Goal: Task Accomplishment & Management: Manage account settings

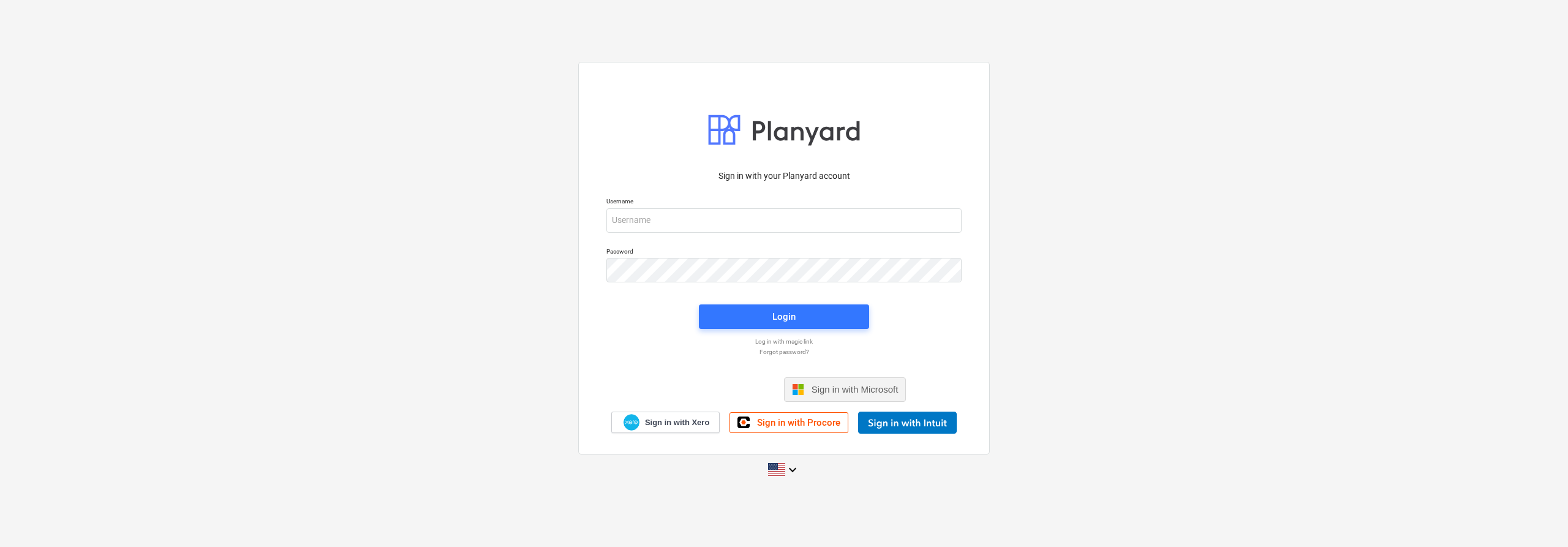
click at [850, 393] on span "Sign in with Microsoft" at bounding box center [855, 389] width 87 height 11
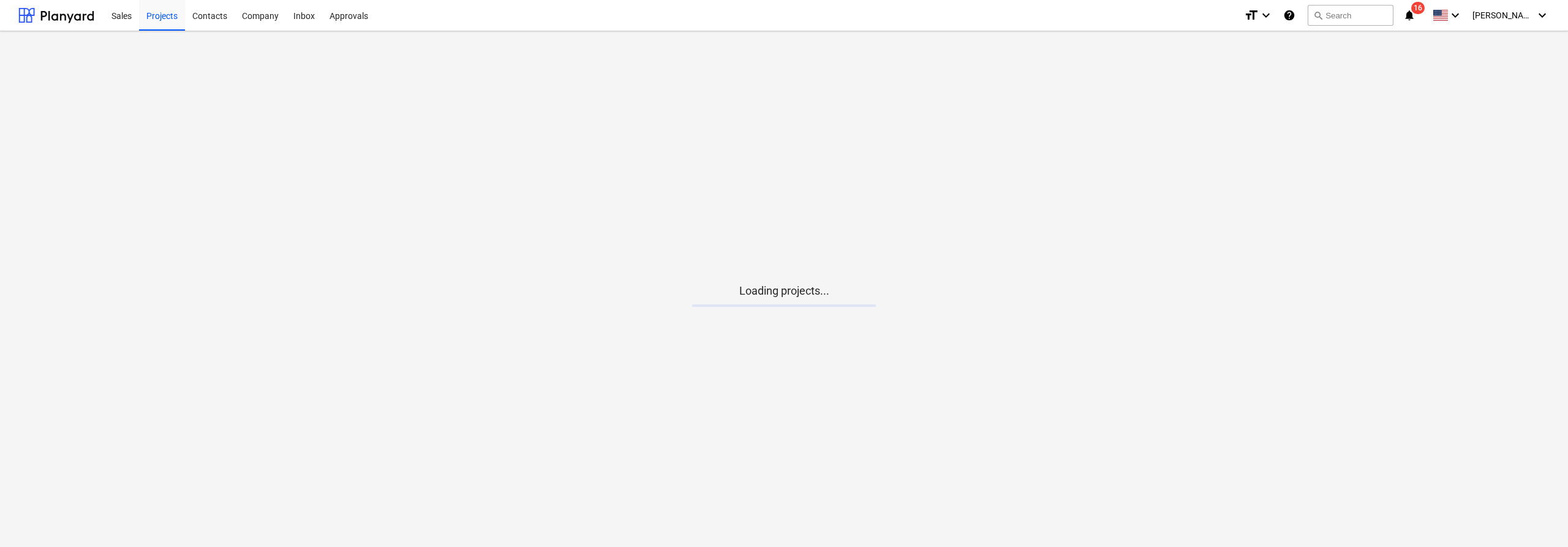
click at [889, 476] on main "Loading projects..." at bounding box center [784, 289] width 1568 height 516
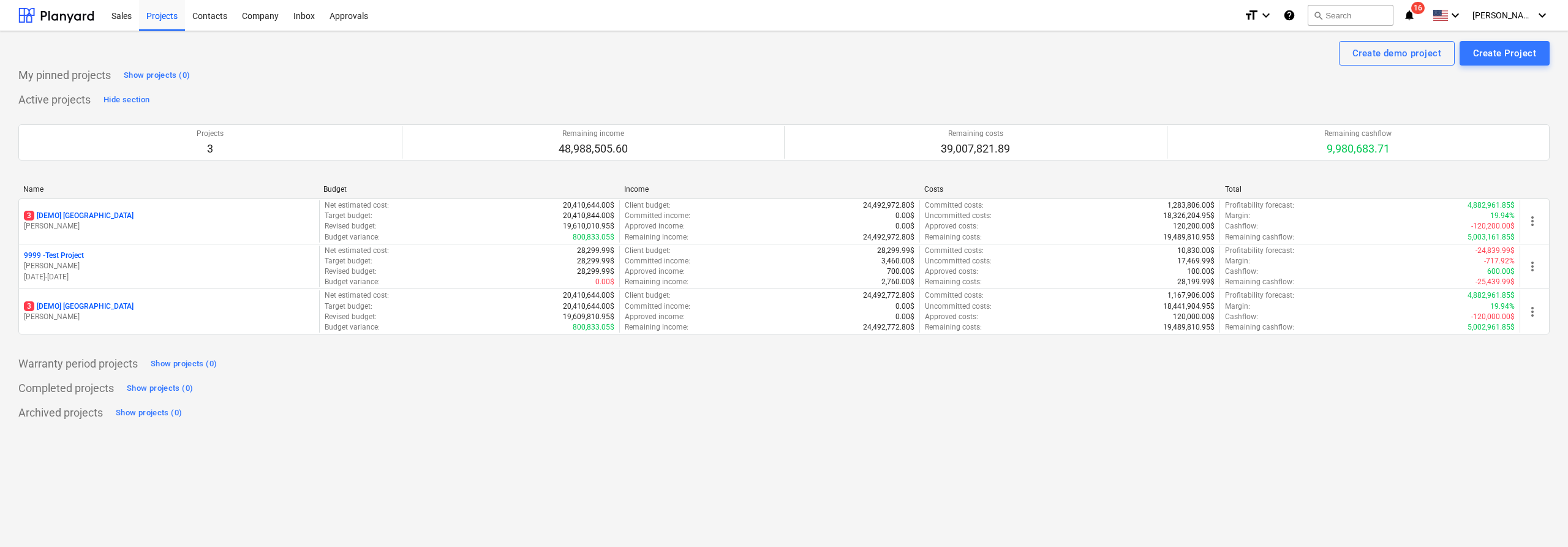
click at [279, 57] on div "Create demo project Create Project" at bounding box center [784, 53] width 1531 height 24
click at [259, 18] on div "Company" at bounding box center [260, 15] width 52 height 32
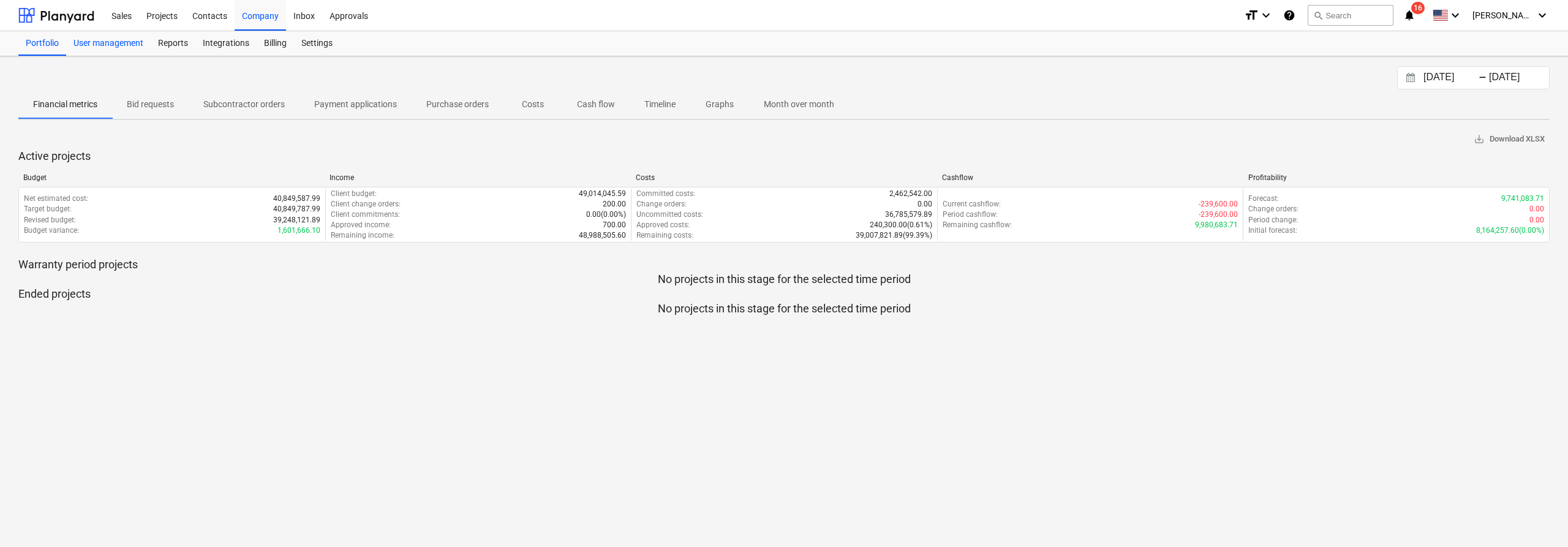
click at [123, 40] on div "User management" at bounding box center [108, 44] width 84 height 24
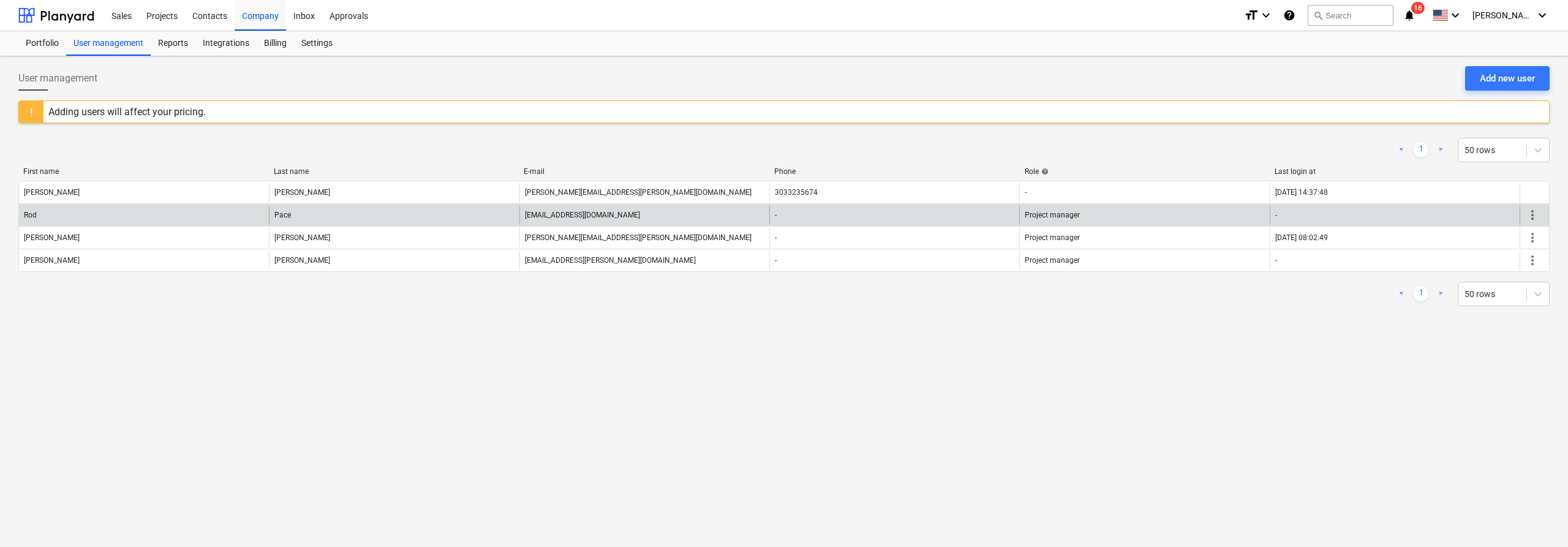
click at [1534, 209] on span "more_vert" at bounding box center [1532, 215] width 15 height 15
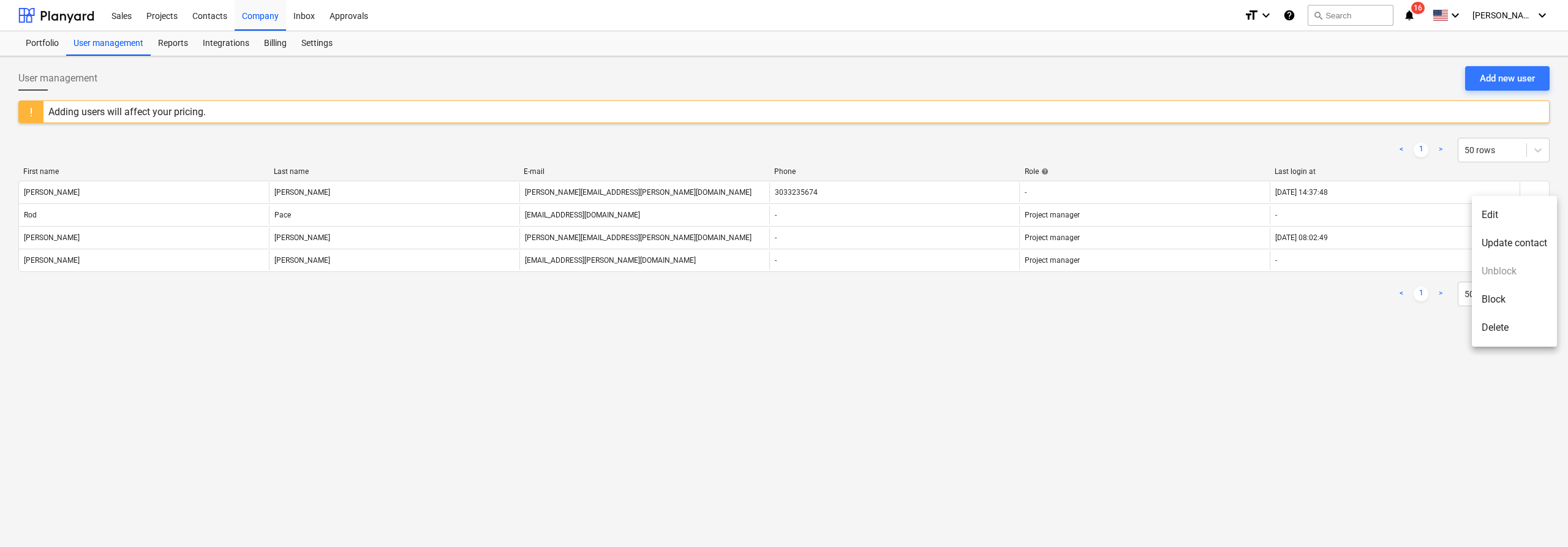
click at [1240, 331] on div at bounding box center [784, 274] width 1568 height 547
click at [1481, 79] on div "Add new user" at bounding box center [1506, 78] width 55 height 16
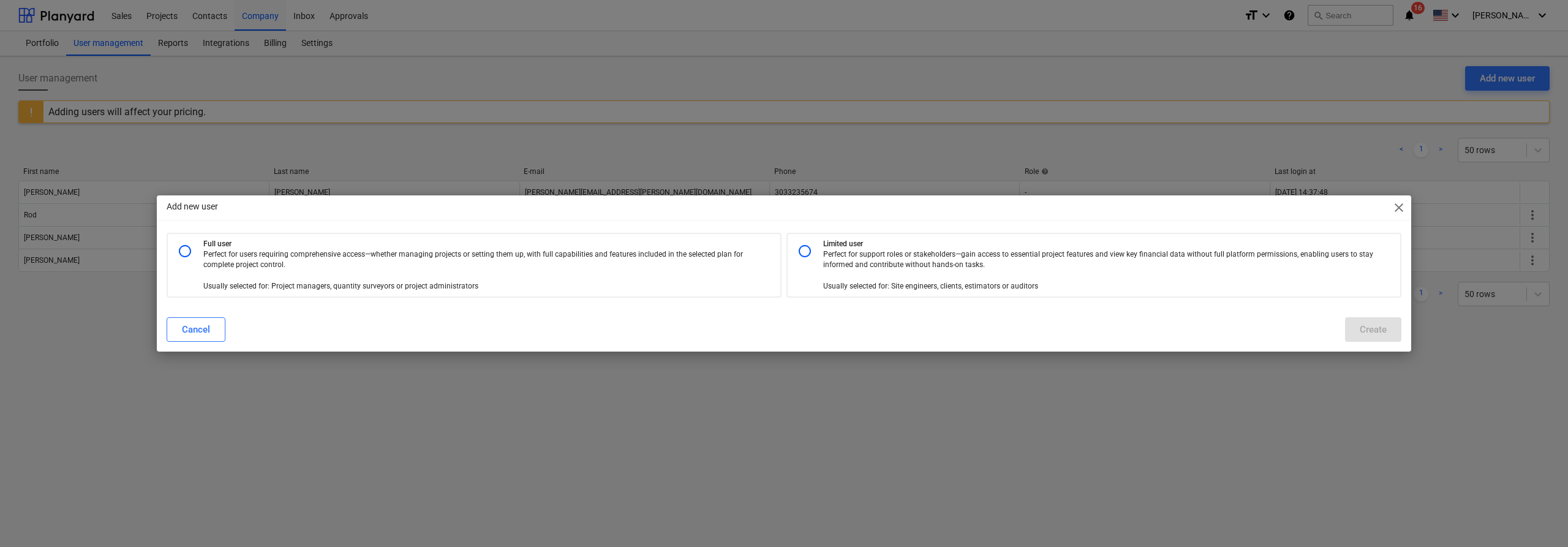
click at [814, 254] on input "radio" at bounding box center [804, 251] width 24 height 24
radio input "true"
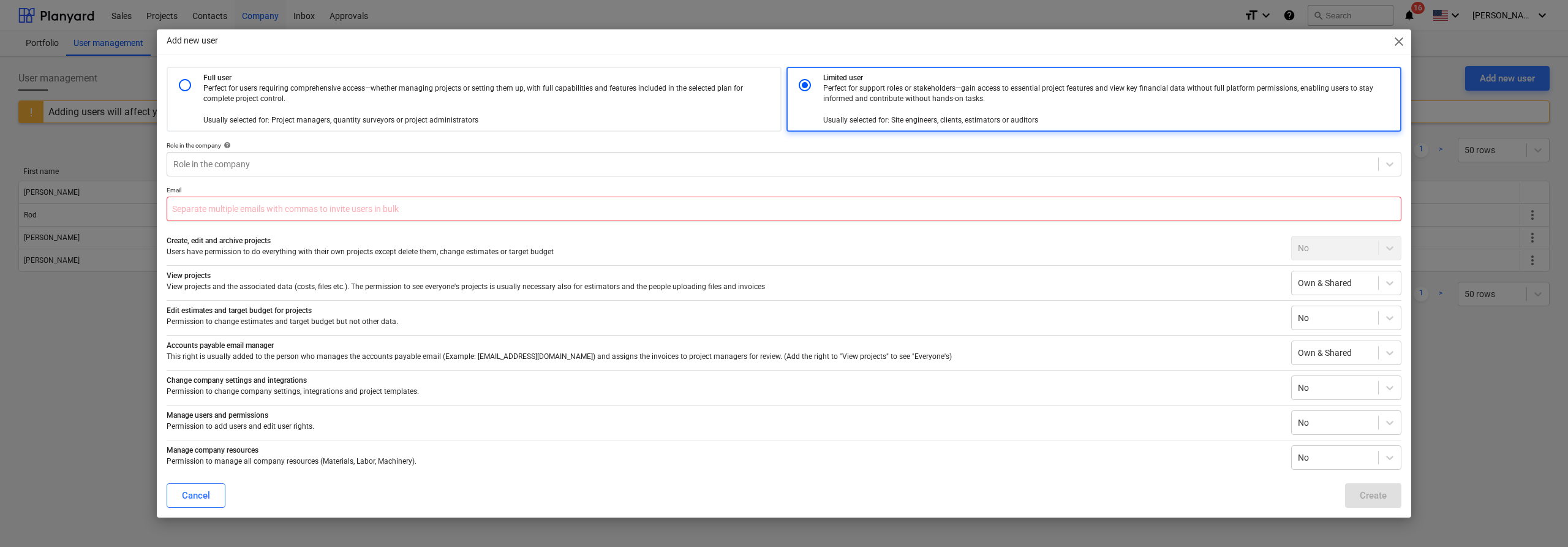
click at [326, 206] on input "text" at bounding box center [784, 209] width 1235 height 24
click at [225, 209] on input "patrica" at bounding box center [784, 209] width 1235 height 24
click at [225, 209] on input "patrica" at bounding box center [784, 209] width 1235 height 24
paste input "ia.fong@edgecopper.com"
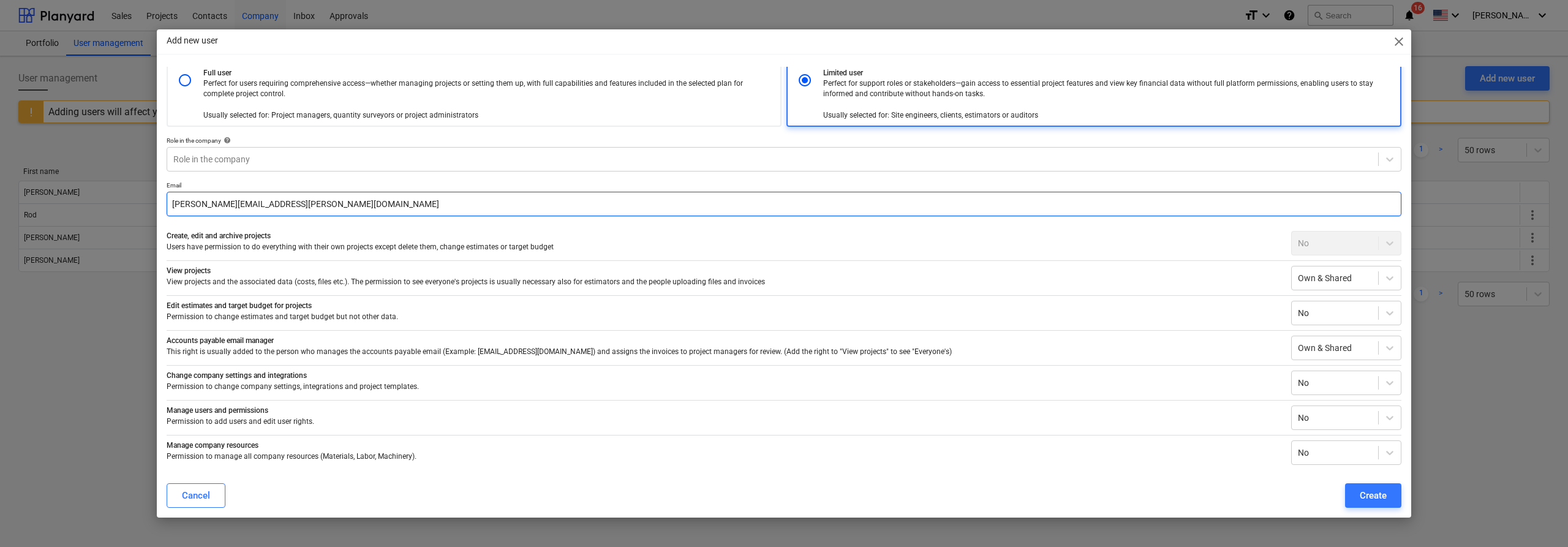
scroll to position [6, 0]
type input "patricia.fong@edgecopper.com"
click at [1384, 311] on icon at bounding box center [1389, 311] width 12 height 12
click at [1312, 357] on div "Everyone's" at bounding box center [1342, 360] width 110 height 19
click at [472, 102] on p "Perfect for users requiring comprehensive access—whether managing projects or s…" at bounding box center [479, 98] width 552 height 42
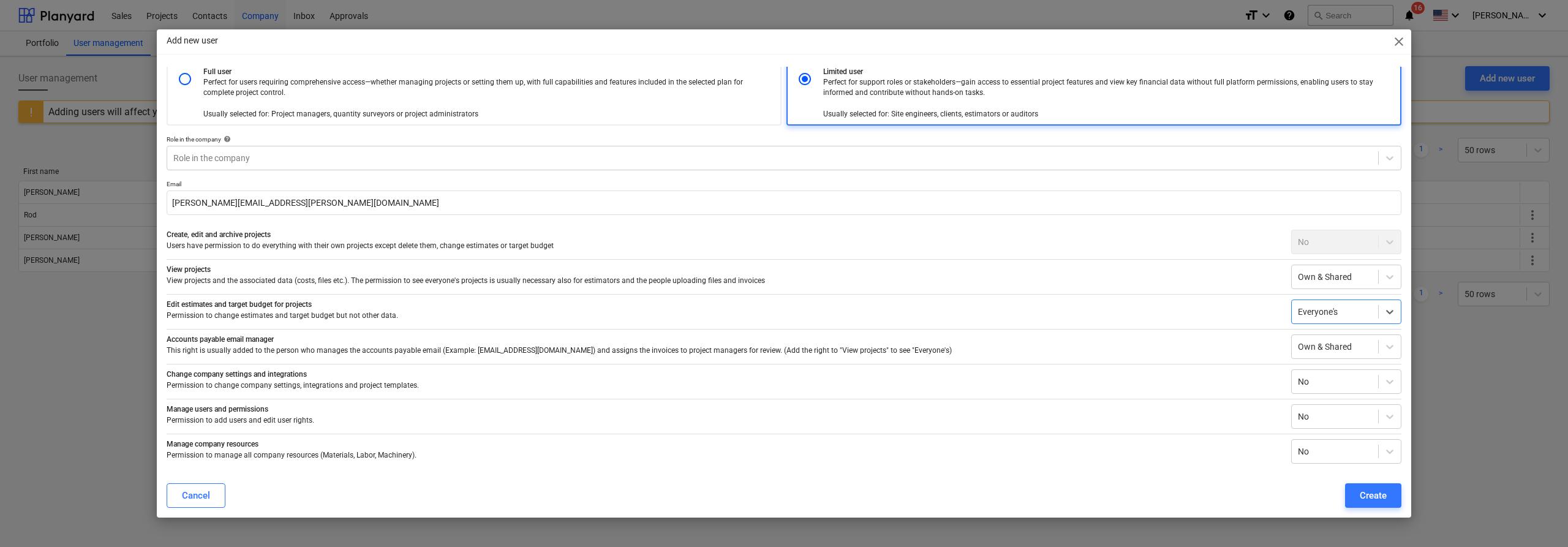
radio input "true"
radio input "false"
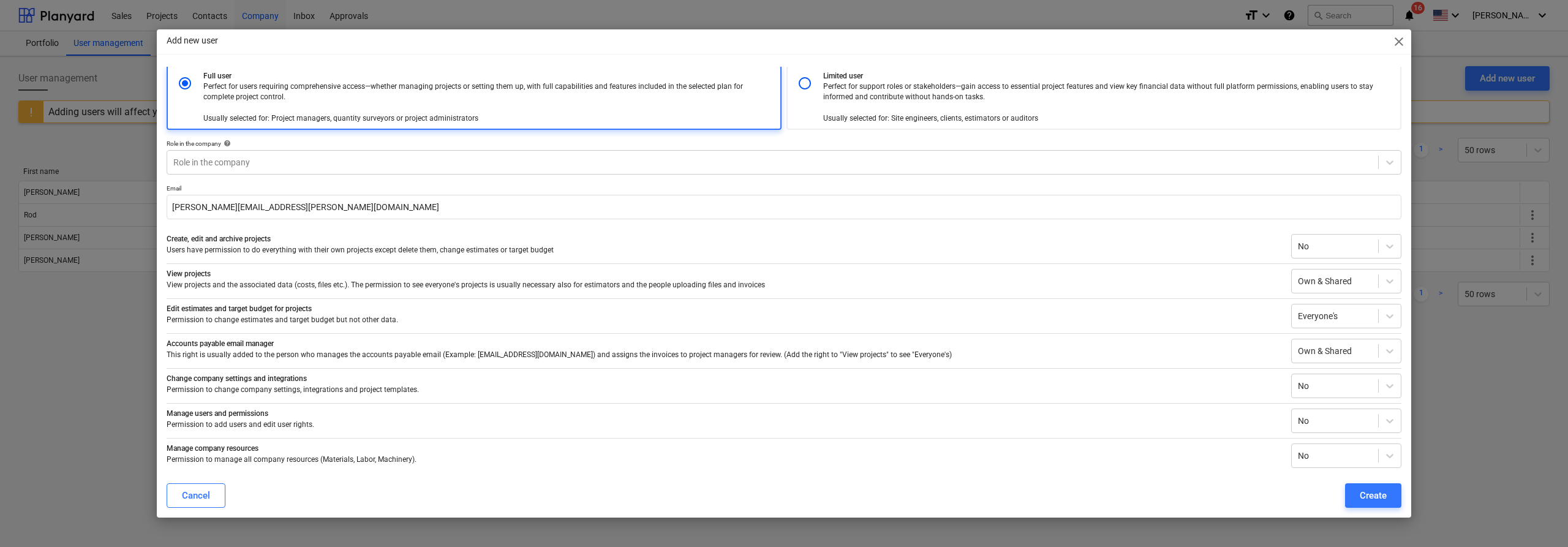
scroll to position [0, 0]
click at [352, 155] on div "Role in the company" at bounding box center [773, 164] width 1211 height 17
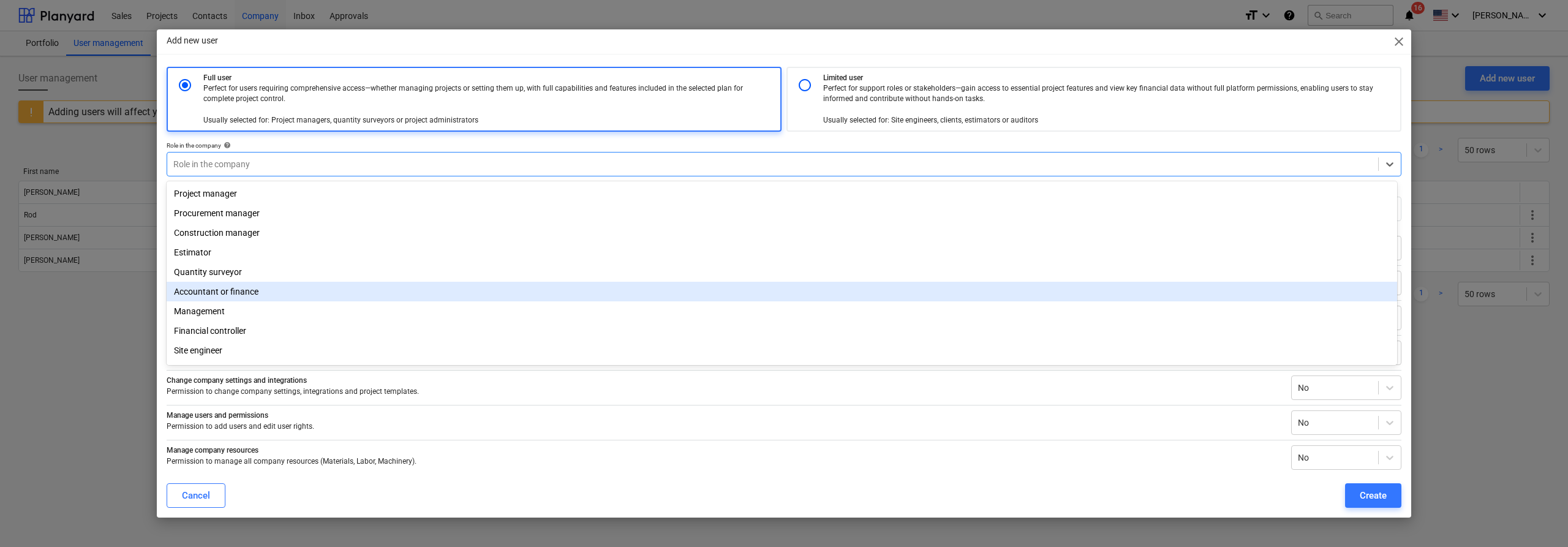
click at [297, 285] on div "Accountant or finance" at bounding box center [781, 291] width 1230 height 19
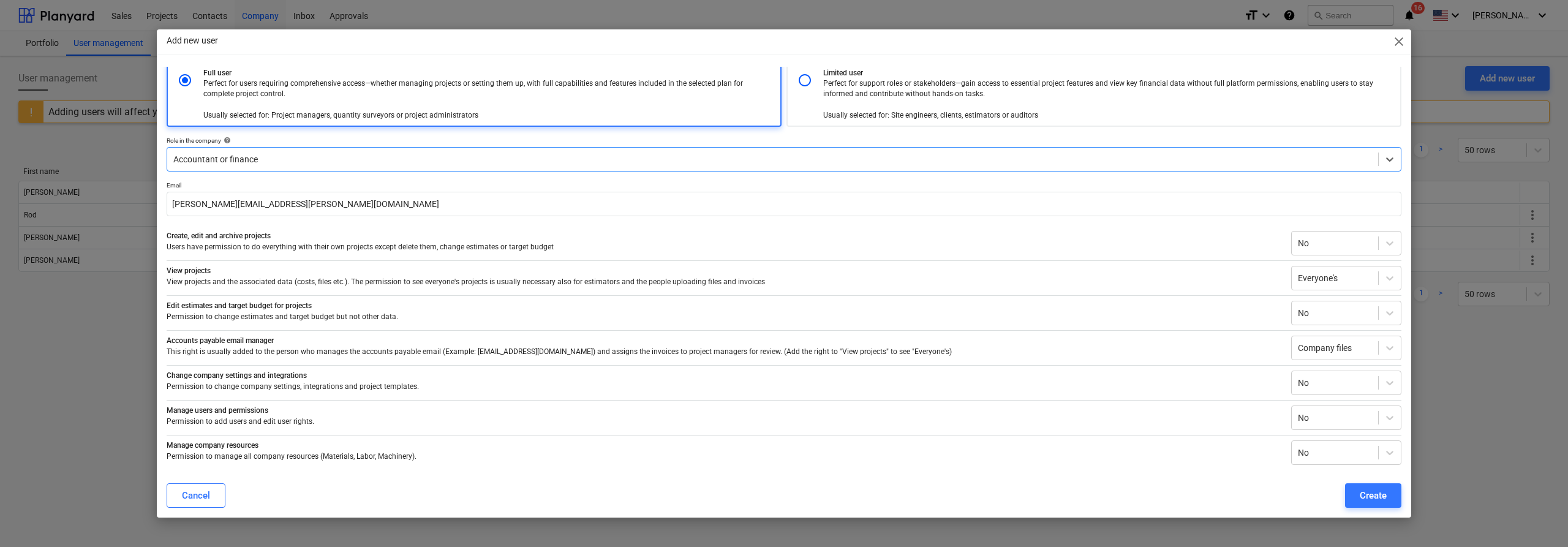
scroll to position [6, 0]
click at [1350, 493] on button "Create" at bounding box center [1373, 495] width 57 height 24
